Goal: Task Accomplishment & Management: Manage account settings

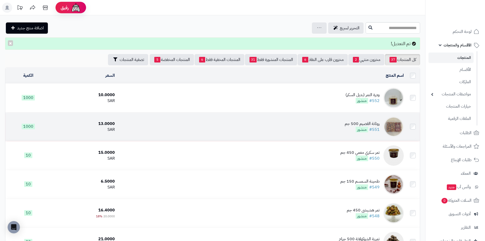
click at [387, 126] on img at bounding box center [394, 126] width 20 height 20
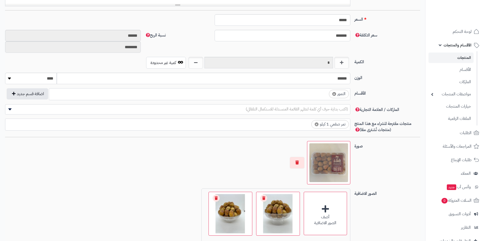
scroll to position [283, 0]
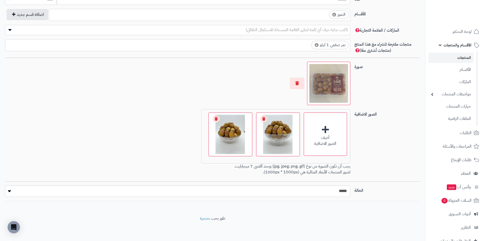
drag, startPoint x: 275, startPoint y: 138, endPoint x: 142, endPoint y: 157, distance: 134.3
click at [139, 156] on div "أضف الصور الاضافية اختر الصور الاضافية 0.7 MB catalog/1757423887550-WhatsApp Im…" at bounding box center [178, 143] width 350 height 68
click at [265, 117] on link "Remove file" at bounding box center [263, 118] width 7 height 7
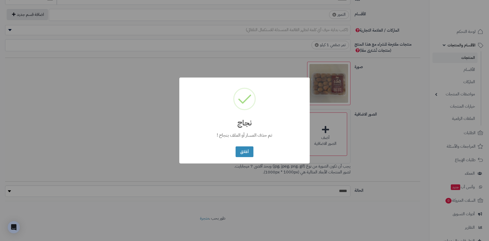
click at [266, 118] on h2 "نجاج" at bounding box center [244, 119] width 130 height 15
click at [252, 149] on button "أغلاق" at bounding box center [245, 151] width 18 height 11
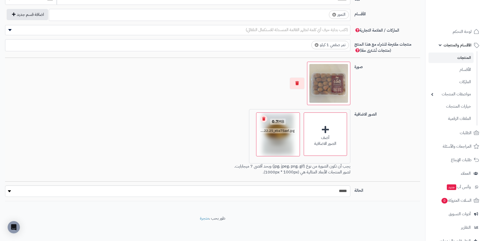
click at [264, 122] on link "Remove file" at bounding box center [263, 118] width 7 height 7
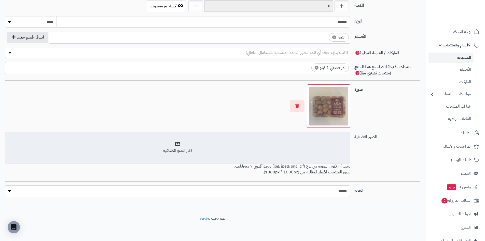
scroll to position [260, 0]
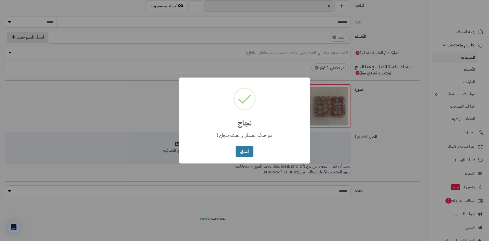
click at [247, 147] on button "أغلاق" at bounding box center [245, 151] width 18 height 11
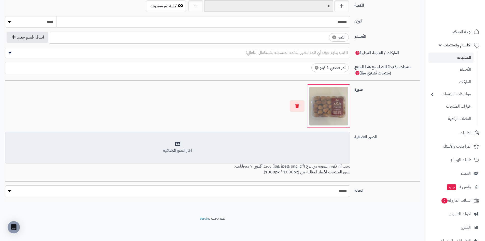
click at [274, 141] on div "اختر الصور الاضافية" at bounding box center [177, 147] width 339 height 12
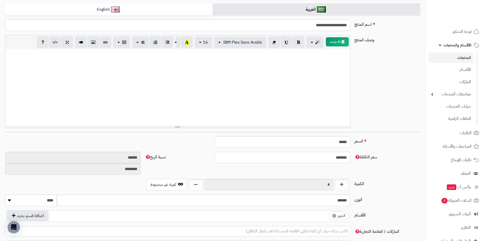
scroll to position [0, 0]
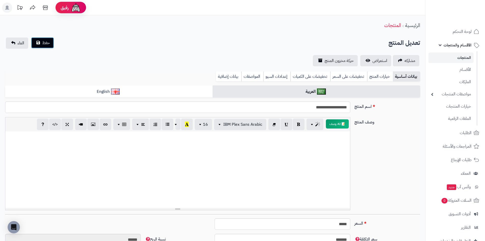
click at [51, 43] on button "حفظ" at bounding box center [42, 42] width 23 height 11
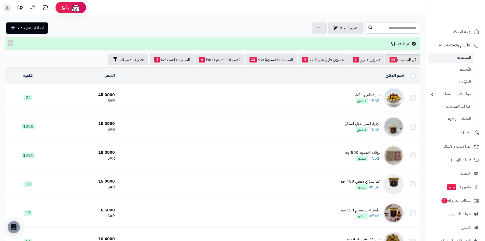
click at [396, 98] on img at bounding box center [394, 98] width 20 height 20
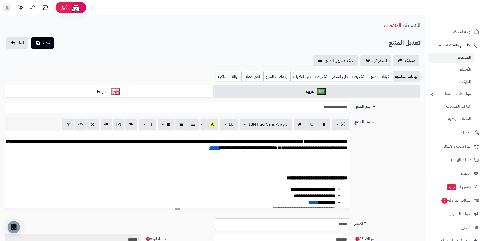
scroll to position [9, 0]
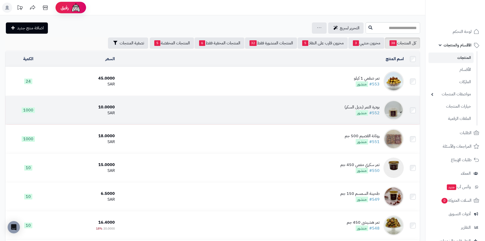
click at [396, 108] on img at bounding box center [394, 110] width 20 height 20
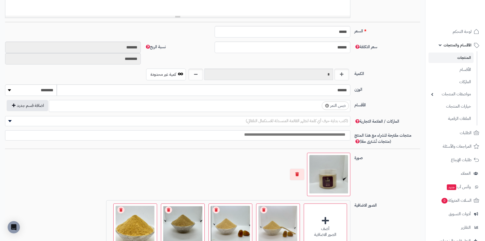
scroll to position [255, 0]
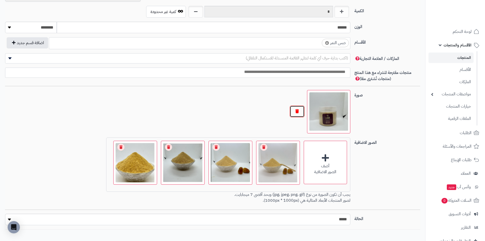
click at [299, 109] on button "button" at bounding box center [297, 111] width 15 height 12
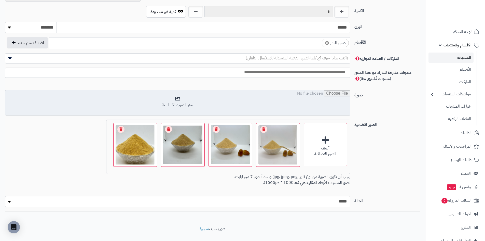
click at [312, 100] on input "file" at bounding box center [177, 102] width 345 height 25
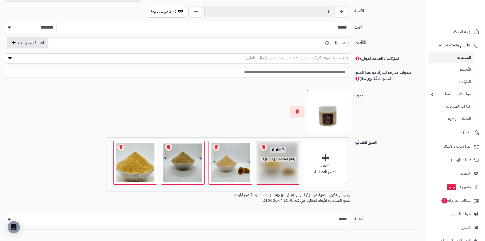
click at [262, 146] on link "Remove file" at bounding box center [263, 146] width 7 height 7
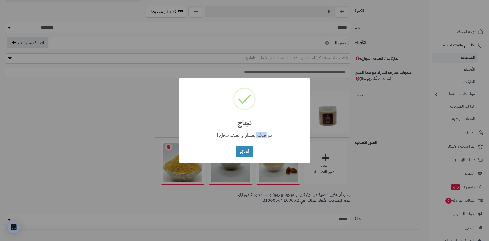
click at [262, 146] on div "× نجاج تم حذف المسار أو الملف بنجاح ! أغلاق No Cancel" at bounding box center [244, 120] width 130 height 86
click at [249, 151] on button "أغلاق" at bounding box center [245, 151] width 18 height 11
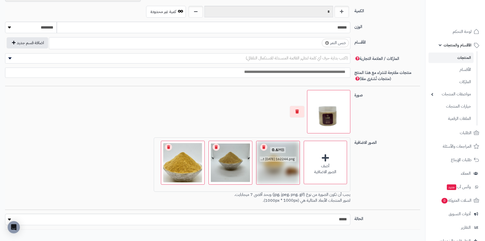
click at [264, 147] on link "Remove file" at bounding box center [263, 146] width 7 height 7
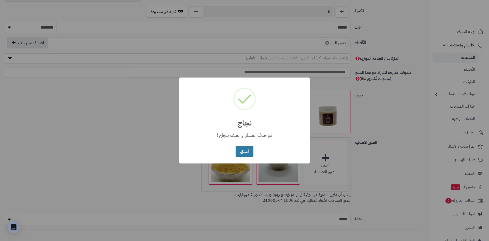
click at [243, 152] on button "أغلاق" at bounding box center [245, 151] width 18 height 11
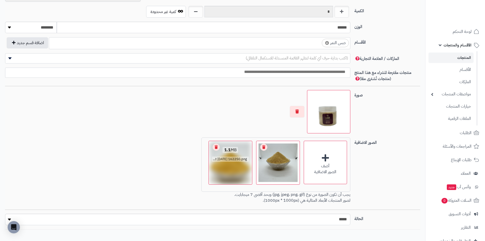
click at [263, 148] on link "Remove file" at bounding box center [263, 146] width 7 height 7
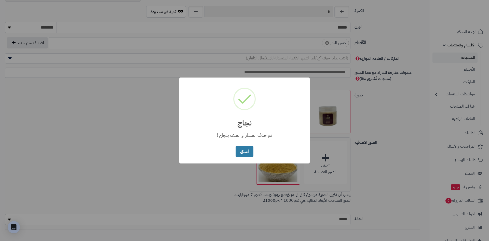
click at [239, 153] on button "أغلاق" at bounding box center [245, 151] width 18 height 11
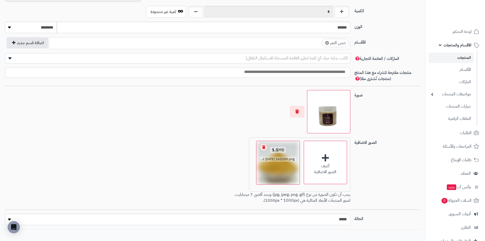
click at [263, 147] on link "Remove file" at bounding box center [263, 146] width 7 height 7
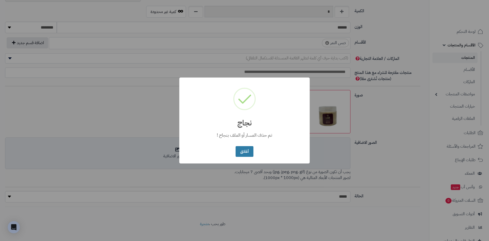
click at [245, 152] on button "أغلاق" at bounding box center [245, 151] width 18 height 11
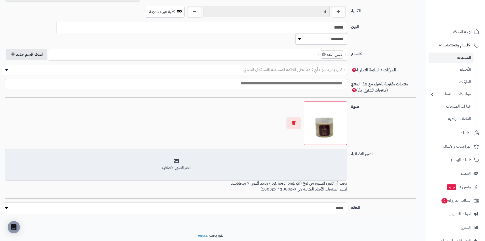
click at [191, 165] on div "اختر الصور الاضافية" at bounding box center [176, 168] width 336 height 6
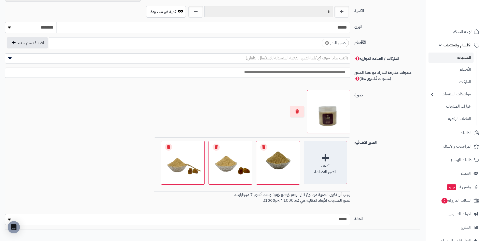
click at [331, 160] on div "أضف الصور الاضافية" at bounding box center [325, 162] width 43 height 43
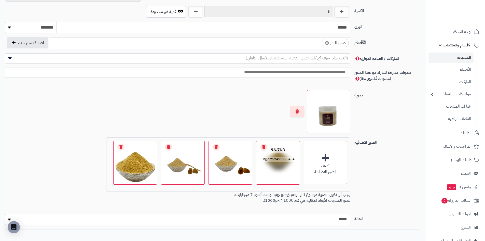
click at [284, 164] on div "96.7 KB 1757495290454-Screenshot 2025-09-09 162247.png" at bounding box center [278, 154] width 43 height 27
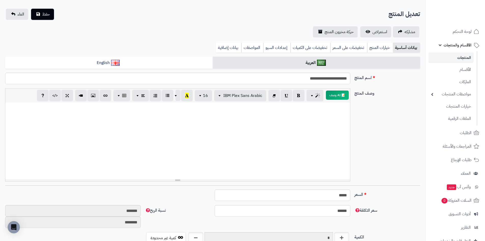
scroll to position [0, 0]
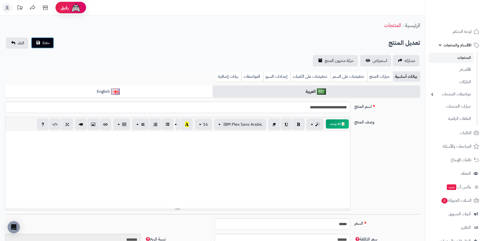
click at [52, 46] on button "حفظ" at bounding box center [42, 42] width 23 height 11
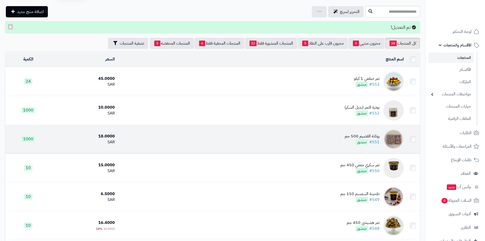
scroll to position [25, 0]
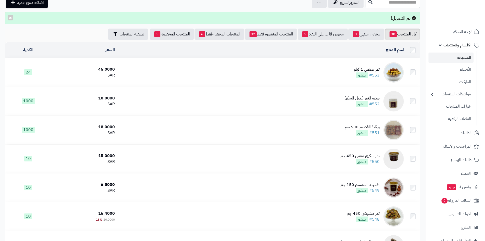
click at [396, 72] on img at bounding box center [394, 72] width 20 height 20
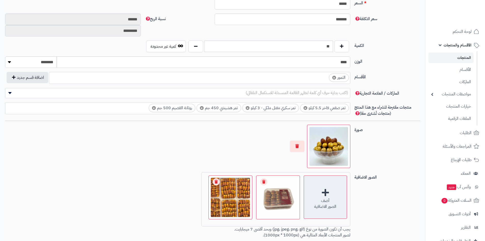
scroll to position [283, 0]
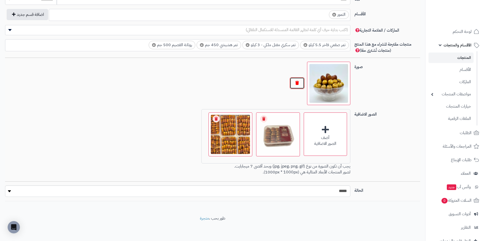
click at [299, 82] on button "button" at bounding box center [297, 83] width 15 height 12
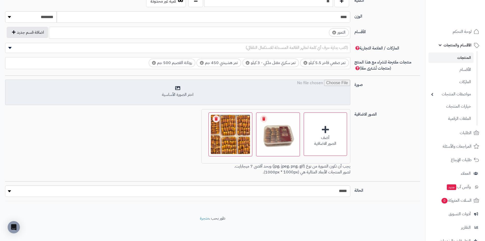
click at [295, 91] on input "file" at bounding box center [177, 92] width 345 height 25
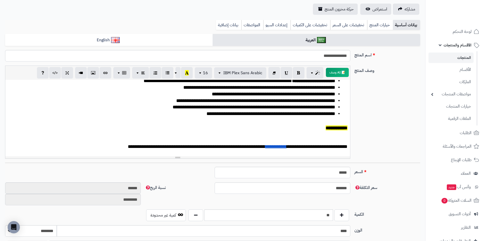
scroll to position [0, 0]
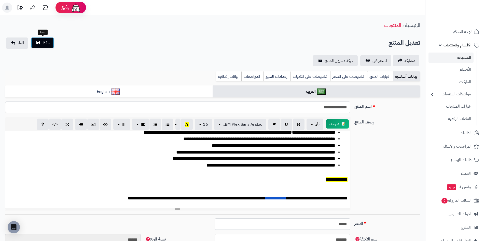
click at [44, 46] on button "حفظ" at bounding box center [42, 42] width 23 height 11
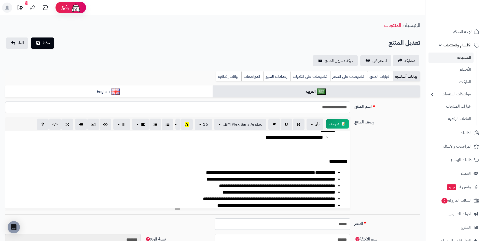
scroll to position [130, 0]
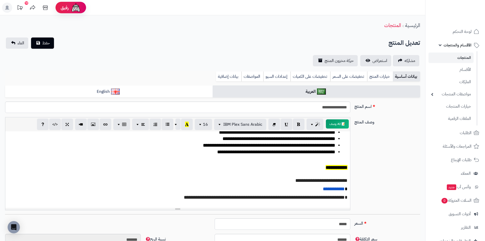
click at [461, 58] on link "المنتجات" at bounding box center [451, 57] width 45 height 10
